Goal: Entertainment & Leisure: Browse casually

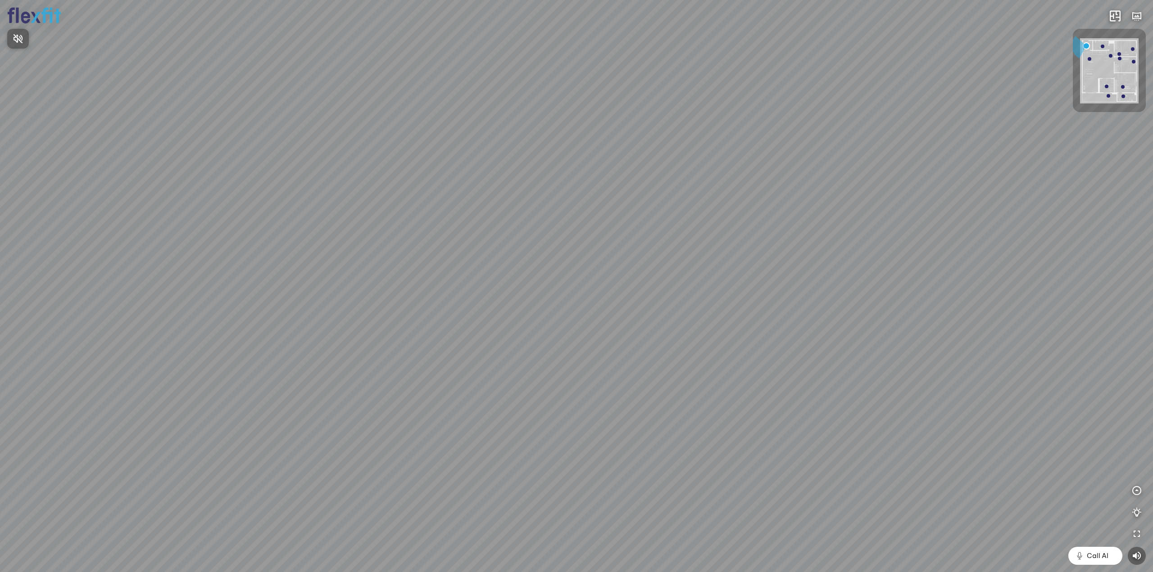
click at [557, 381] on div at bounding box center [576, 286] width 1153 height 572
drag, startPoint x: 594, startPoint y: 382, endPoint x: 470, endPoint y: 354, distance: 127.4
click at [470, 354] on div at bounding box center [576, 286] width 1153 height 572
